Goal: Information Seeking & Learning: Learn about a topic

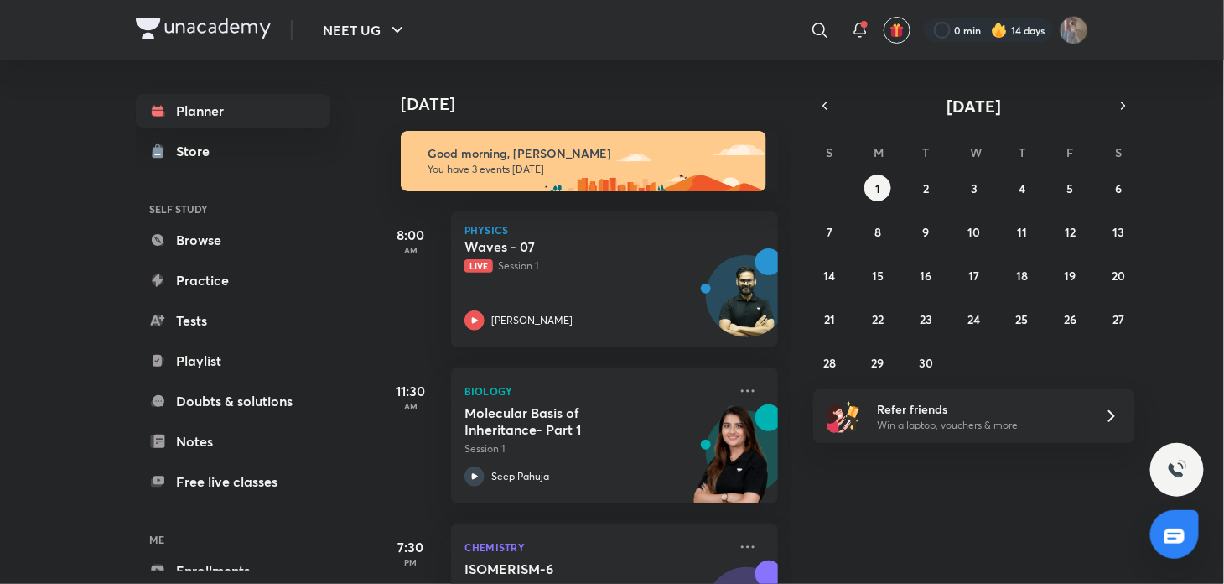
click at [759, 38] on div "​" at bounding box center [682, 30] width 309 height 40
click at [479, 319] on icon at bounding box center [475, 320] width 20 height 20
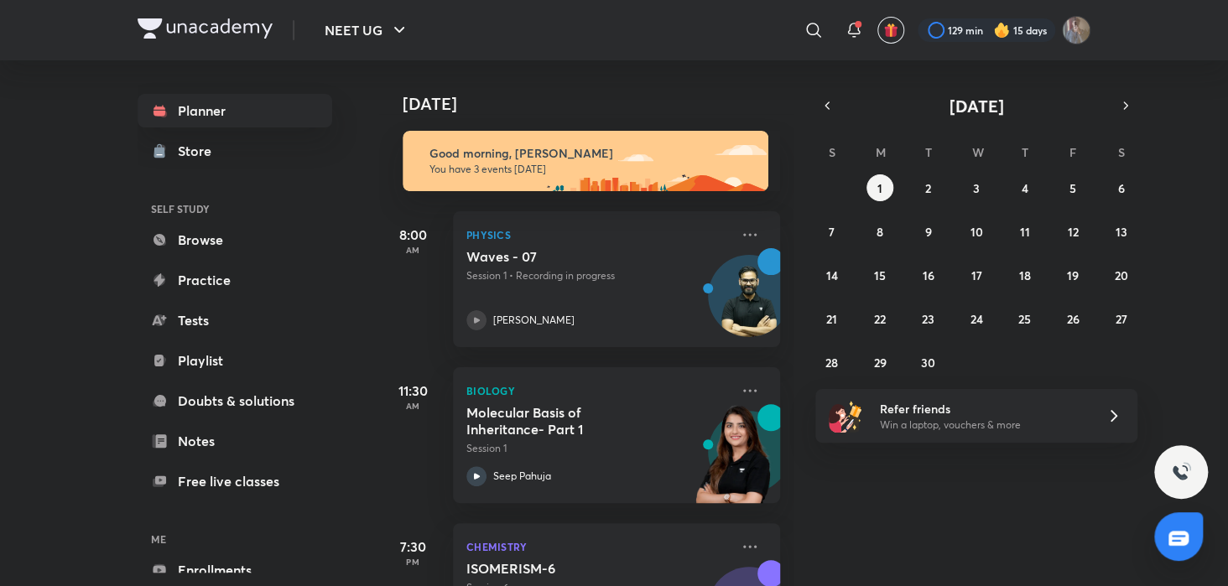
click at [1027, 512] on div "Today Good morning, shubhanshu You have 3 events today 8:00 AM Physics Waves - …" at bounding box center [801, 323] width 845 height 526
drag, startPoint x: 1027, startPoint y: 512, endPoint x: 1063, endPoint y: 506, distance: 36.7
click at [1063, 506] on div "Today Good morning, shubhanshu You have 3 events today 8:00 AM Physics Waves - …" at bounding box center [801, 323] width 845 height 526
click at [846, 526] on div "Today Good morning, shubhanshu You have 3 events today 8:00 AM Physics Waves - …" at bounding box center [801, 323] width 845 height 526
click at [960, 491] on div "Today Good morning, shubhanshu You have 3 events today 8:00 AM Physics Waves - …" at bounding box center [801, 323] width 845 height 526
